Goal: Task Accomplishment & Management: Use online tool/utility

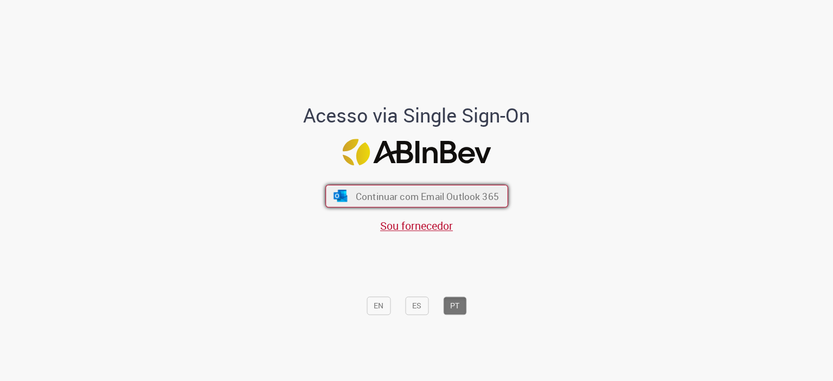
click at [439, 194] on span "Continuar com Email Outlook 365" at bounding box center [426, 196] width 143 height 12
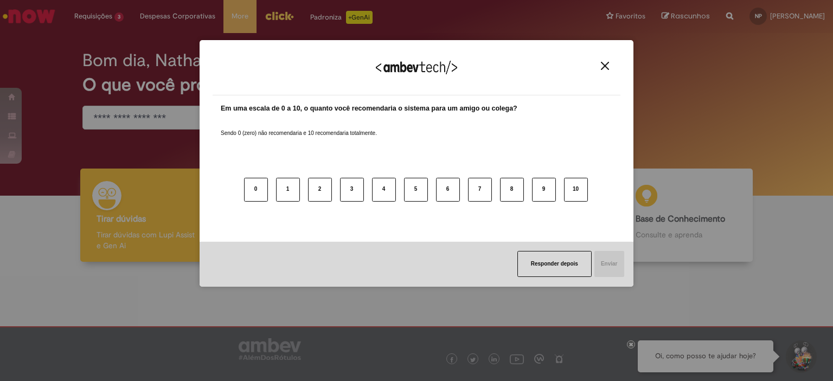
click at [606, 66] on img "Close" at bounding box center [605, 66] width 8 height 8
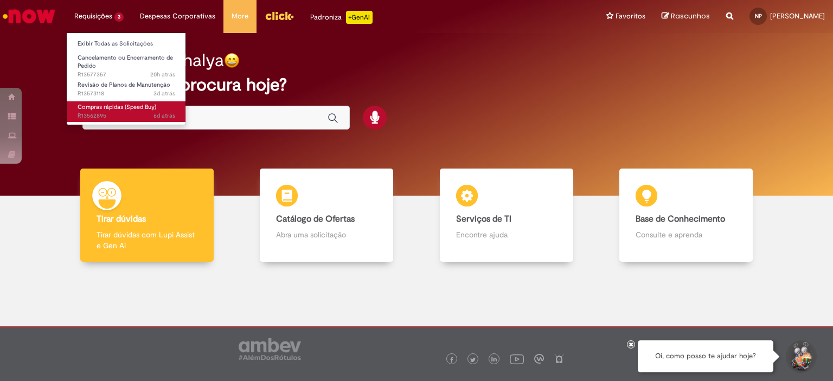
click at [114, 109] on span "Compras rápidas (Speed Buy)" at bounding box center [117, 107] width 79 height 8
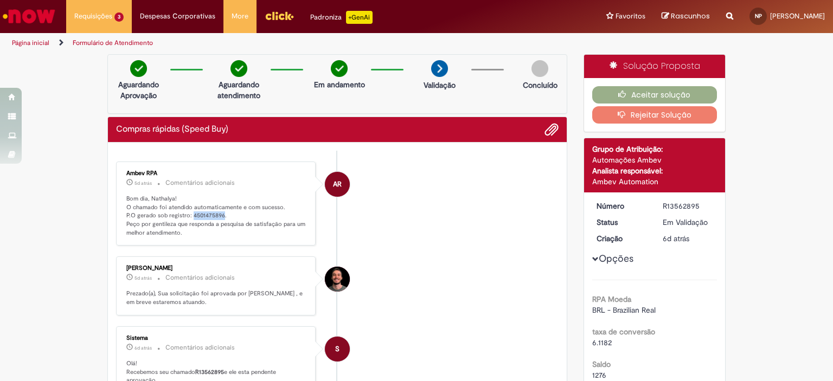
drag, startPoint x: 187, startPoint y: 212, endPoint x: 217, endPoint y: 212, distance: 30.4
click at [217, 212] on p "Bom dia, Nathalya! O chamado foi atendido automaticamente e com sucesso. P.O ge…" at bounding box center [216, 216] width 181 height 43
copy p "4501475896"
